Goal: Task Accomplishment & Management: Use online tool/utility

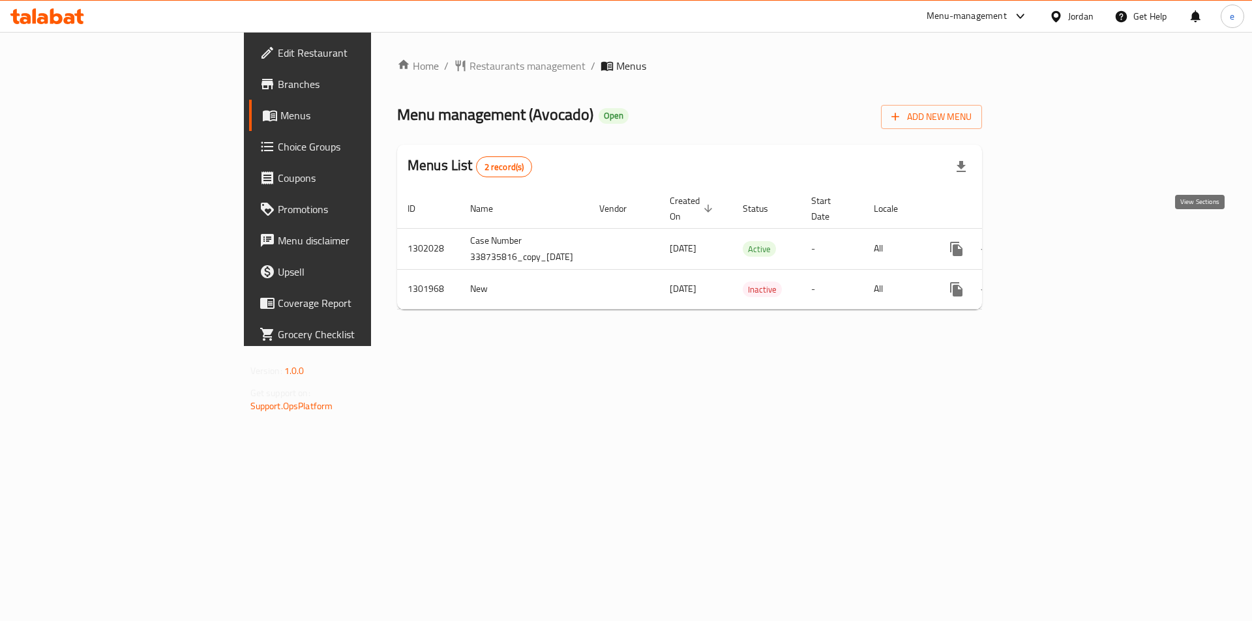
click at [1056, 243] on icon "enhanced table" at bounding box center [1051, 249] width 12 height 12
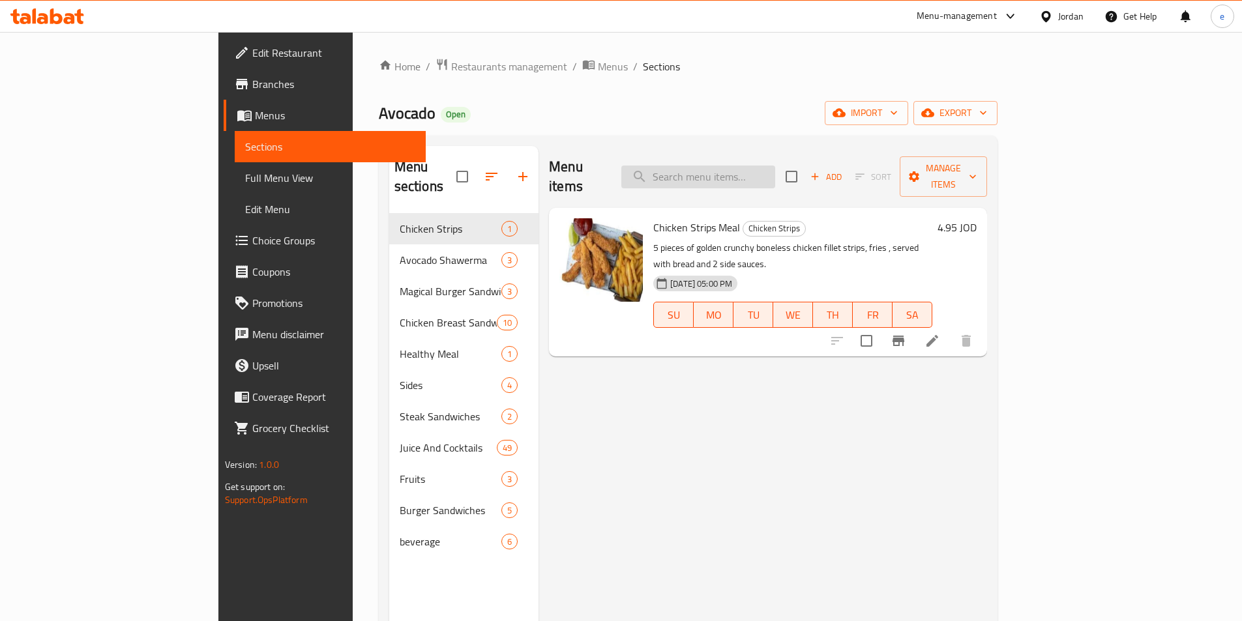
click at [773, 170] on input "search" at bounding box center [698, 177] width 154 height 23
paste input "تي ام تي"
type input "تي ام تي"
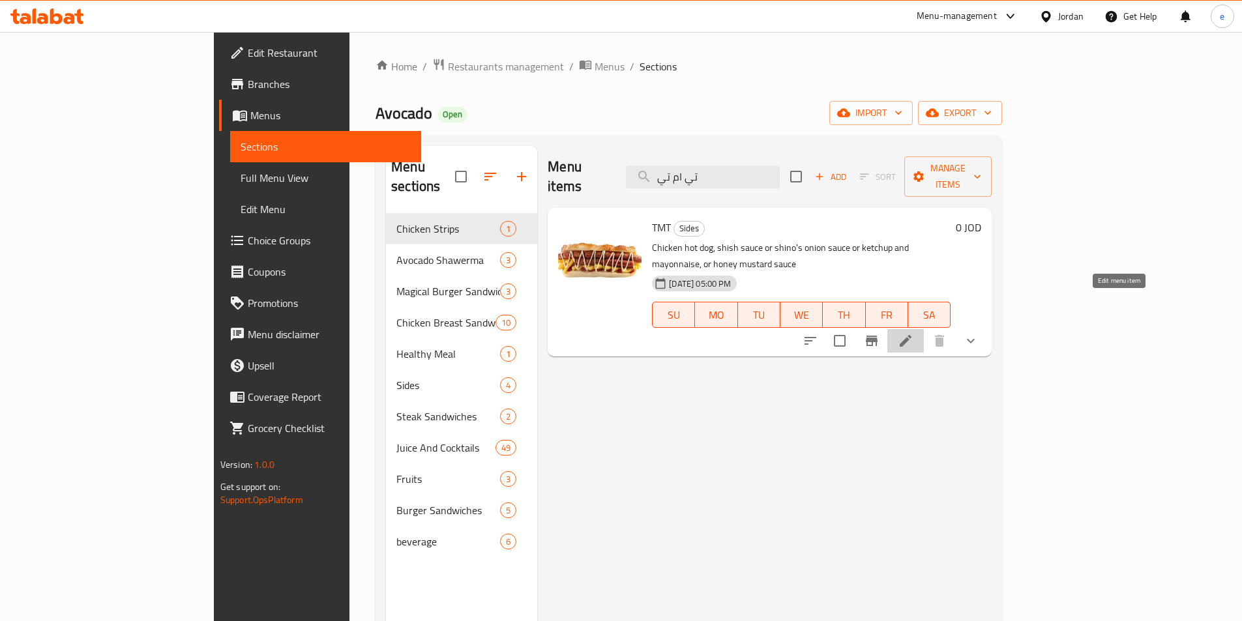
click at [912, 335] on icon at bounding box center [906, 341] width 12 height 12
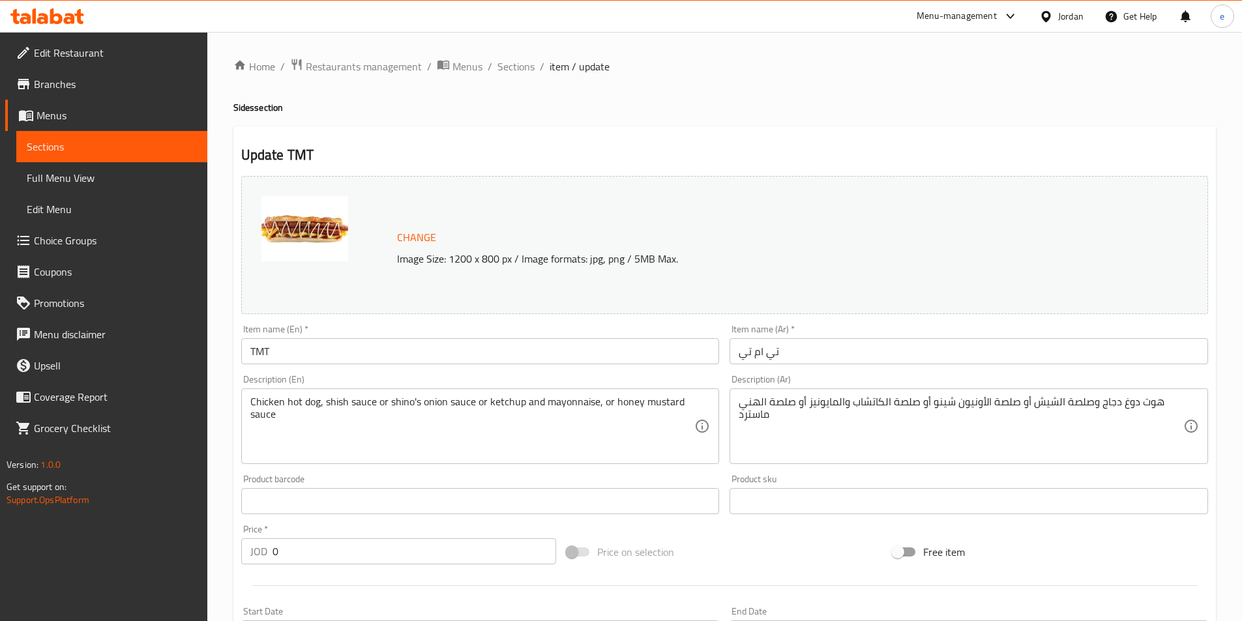
click at [867, 196] on div "Change Image Size: 1200 x 800 px / Image formats: jpg, png / 5MB Max." at bounding box center [724, 245] width 967 height 138
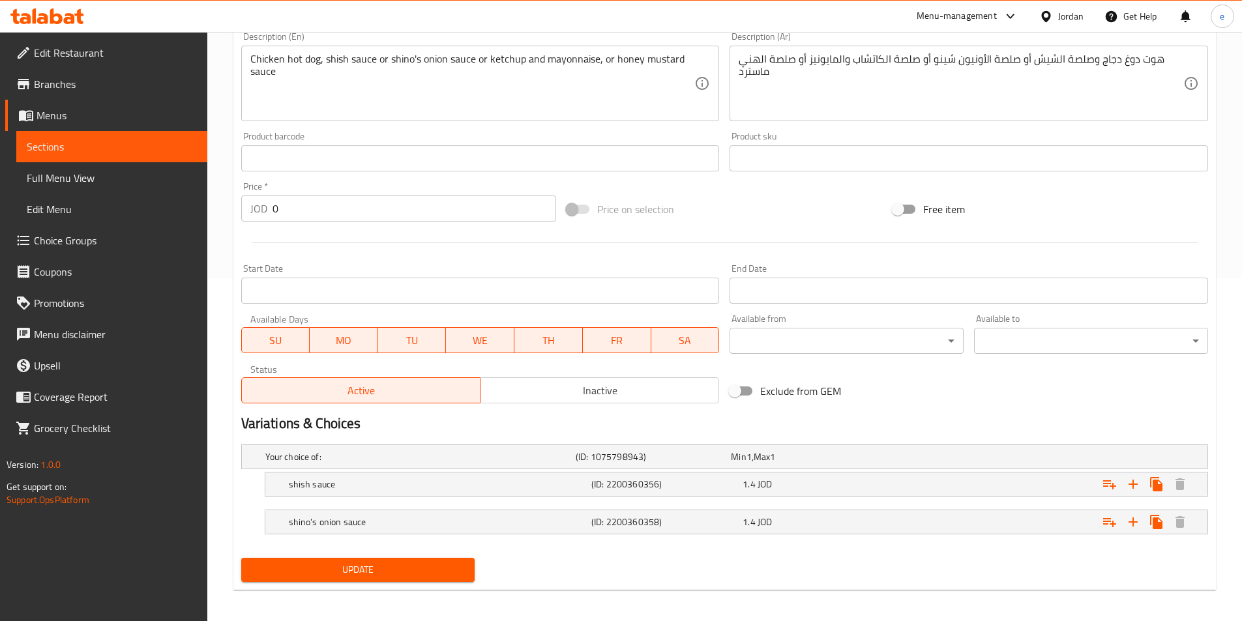
scroll to position [348, 0]
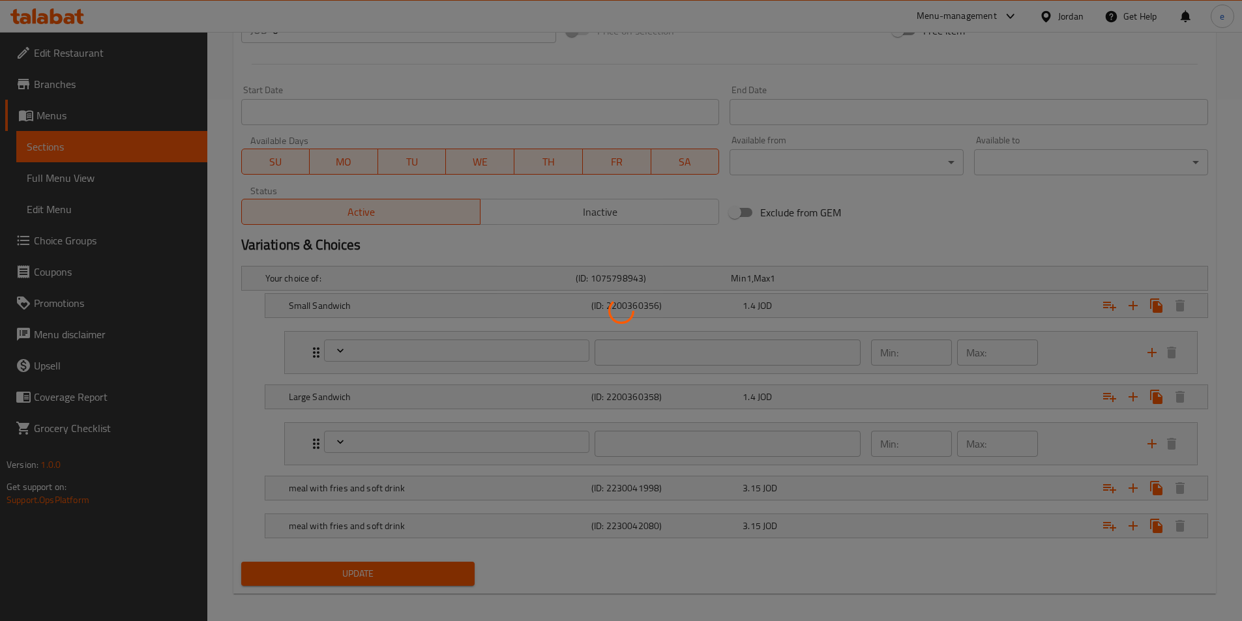
scroll to position [531, 0]
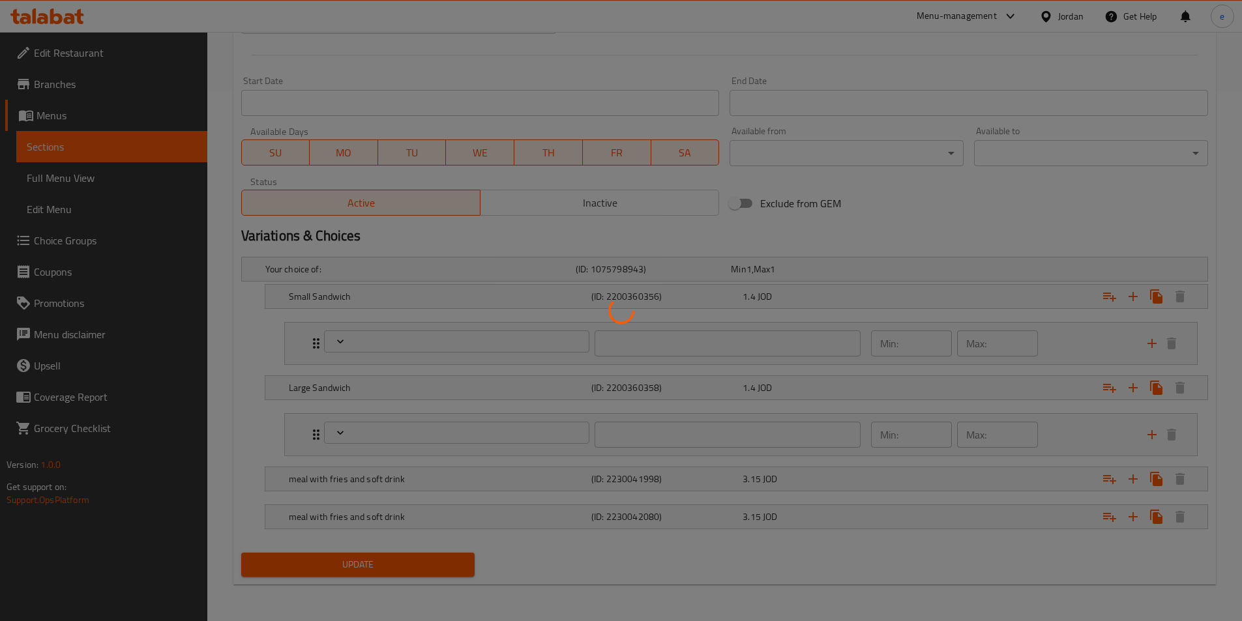
click at [870, 286] on div at bounding box center [621, 310] width 1242 height 621
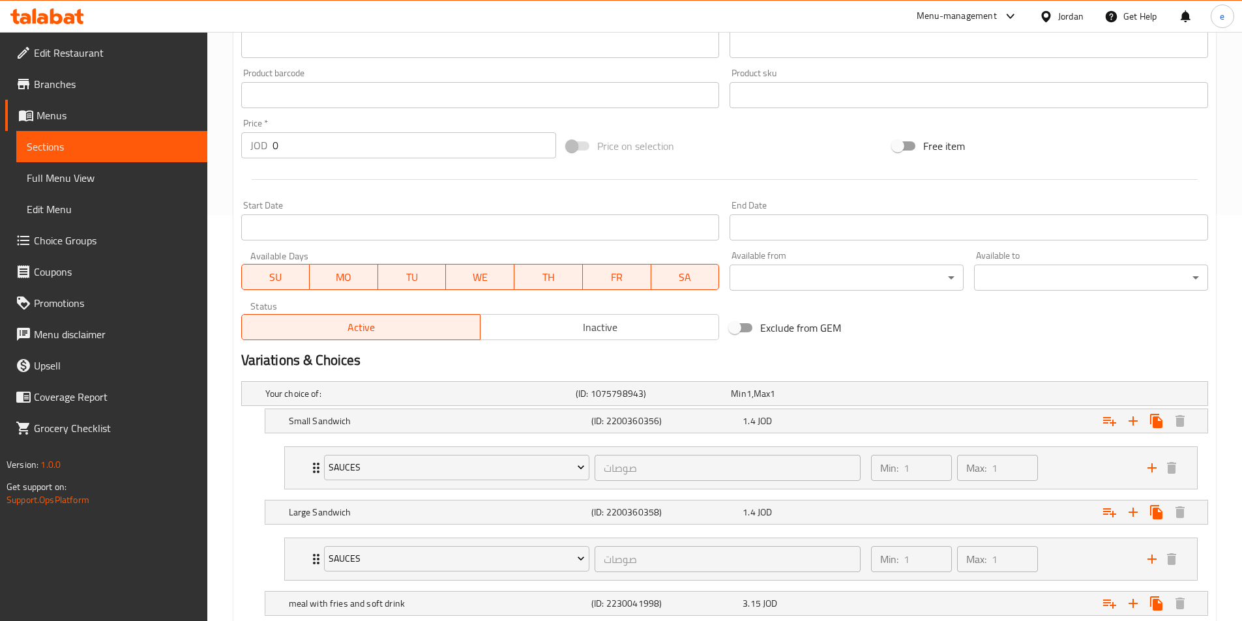
scroll to position [335, 0]
